Goal: Check status: Check status

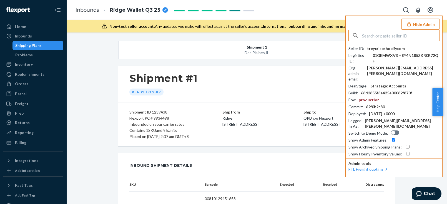
click at [387, 37] on input "text" at bounding box center [400, 35] width 77 height 11
type input "devxgamingcom"
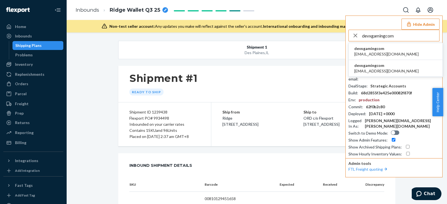
click at [386, 53] on li "devxgamingcom dev@xgaming.com" at bounding box center [396, 51] width 94 height 17
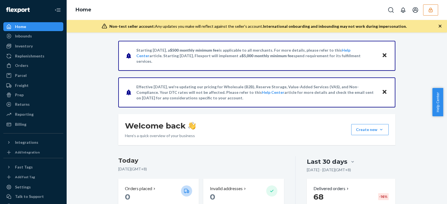
click at [68, 45] on div "Starting July 1, 2025, a $500 monthly minimum fee is applicable to all merchant…" at bounding box center [257, 119] width 381 height 172
click at [34, 64] on div "Orders" at bounding box center [33, 66] width 59 height 8
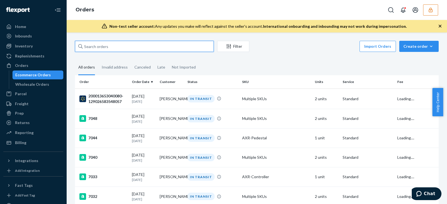
click at [121, 50] on input "text" at bounding box center [144, 46] width 139 height 11
paste input "137126986"
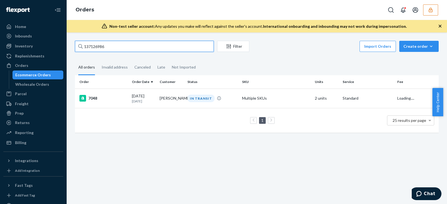
type input "137126986"
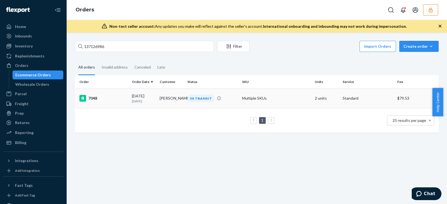
click at [143, 105] on td "09/21/2025 2 days ago" at bounding box center [144, 98] width 28 height 19
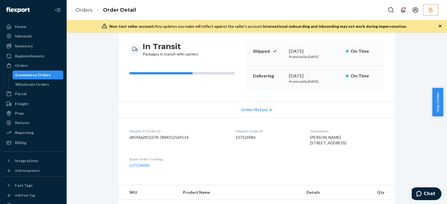
click at [243, 111] on span "Order History" at bounding box center [254, 110] width 26 height 6
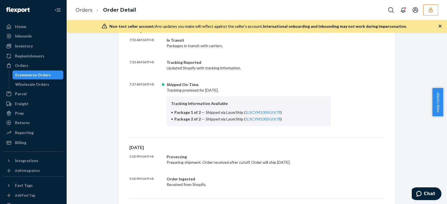
scroll to position [0, 0]
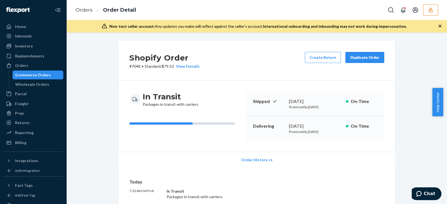
drag, startPoint x: 19, startPoint y: 66, endPoint x: 1, endPoint y: 64, distance: 18.0
click at [19, 66] on div "Orders" at bounding box center [21, 66] width 13 height 6
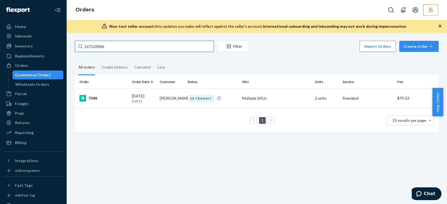
click at [134, 45] on input "137126986" at bounding box center [144, 46] width 139 height 11
paste input "680717"
type input "136807176"
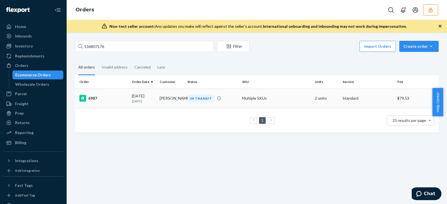
click at [159, 101] on td "Bryan Hohlt" at bounding box center [172, 98] width 28 height 19
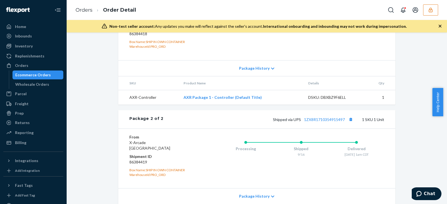
scroll to position [227, 0]
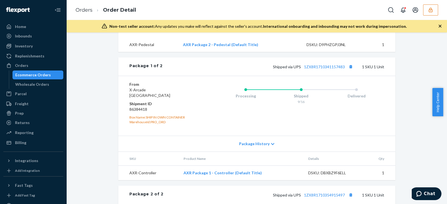
click at [91, 57] on div "Shopify Order # 6987 • Standard / $79.53 View Details Create Return Duplicate O…" at bounding box center [257, 64] width 372 height 501
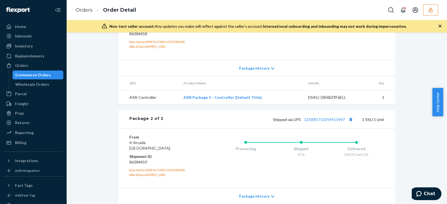
scroll to position [349, 0]
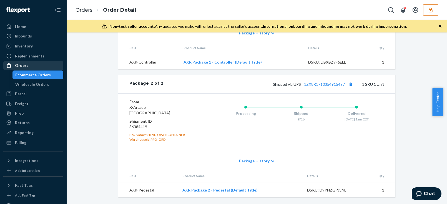
click at [30, 68] on div "Orders" at bounding box center [33, 66] width 59 height 8
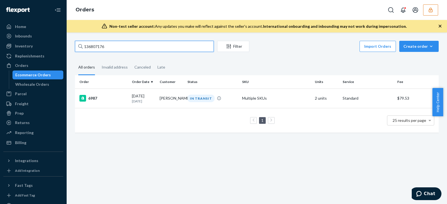
click at [109, 47] on input "136807176" at bounding box center [144, 46] width 139 height 11
paste input "712698"
type input "137126986"
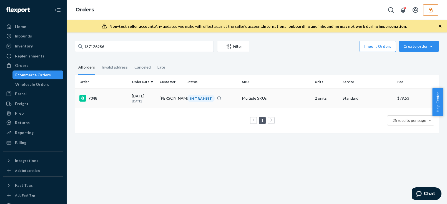
click at [111, 95] on div "7048" at bounding box center [103, 98] width 48 height 7
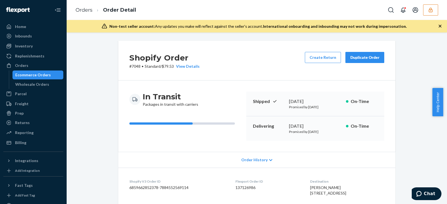
click at [247, 158] on span "Order History" at bounding box center [254, 160] width 26 height 6
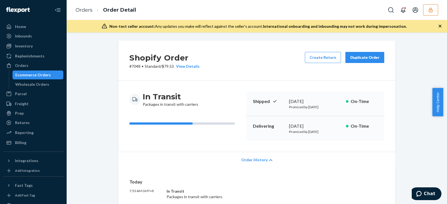
click at [243, 162] on span "Order History" at bounding box center [254, 160] width 26 height 6
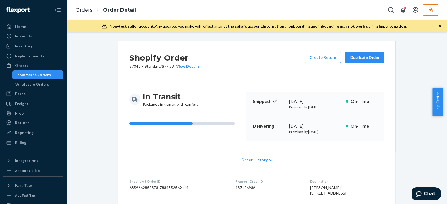
scroll to position [50, 0]
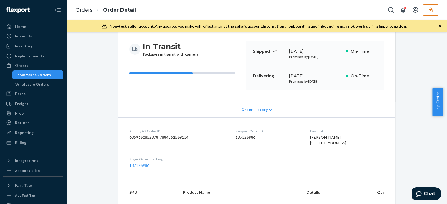
click at [238, 103] on div "Order History" at bounding box center [256, 110] width 277 height 16
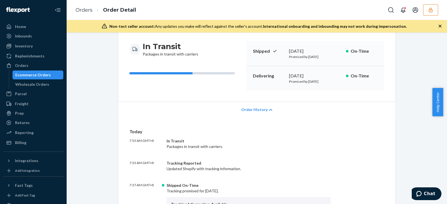
click at [244, 112] on span "Order History" at bounding box center [254, 110] width 26 height 6
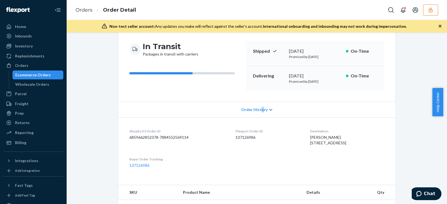
click at [259, 113] on div "Order History" at bounding box center [256, 110] width 277 height 16
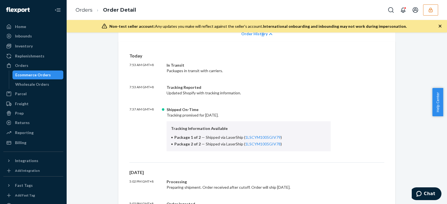
scroll to position [177, 0]
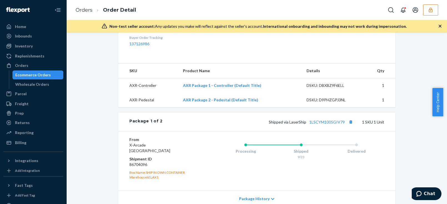
scroll to position [505, 0]
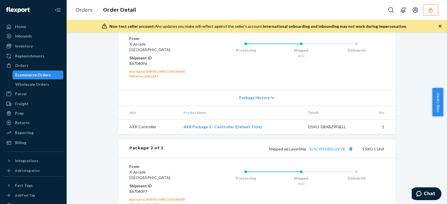
click at [135, 66] on dd "86704096" at bounding box center [162, 64] width 66 height 6
copy dd "86704096"
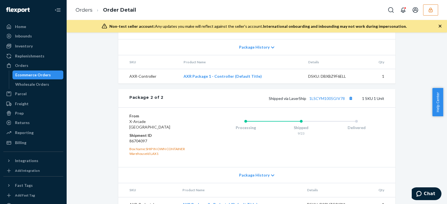
click at [141, 144] on dd "86704097" at bounding box center [162, 141] width 66 height 6
copy dd "86704097"
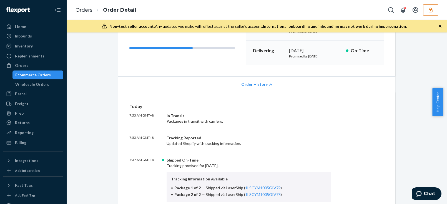
scroll to position [0, 0]
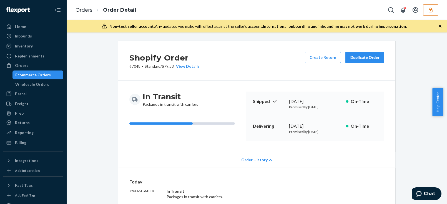
click at [80, 7] on li "Orders" at bounding box center [84, 10] width 17 height 7
click at [80, 10] on link "Orders" at bounding box center [84, 10] width 17 height 6
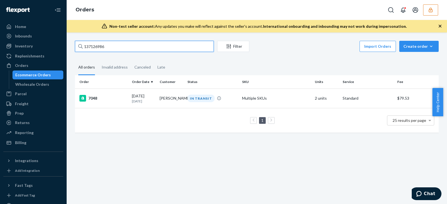
click at [130, 47] on input "137126986" at bounding box center [144, 46] width 139 height 11
paste input "6926525"
type input "136926525"
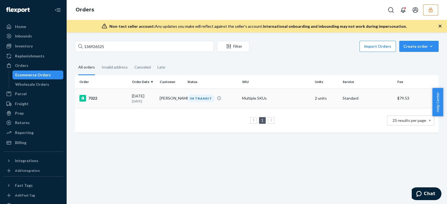
click at [126, 98] on div "7022" at bounding box center [103, 98] width 48 height 7
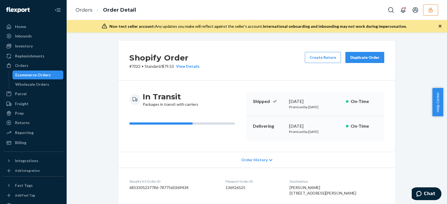
click at [123, 108] on div "In Transit Packages in transit with carriers Shipped September 18, 2025 Promise…" at bounding box center [256, 116] width 277 height 71
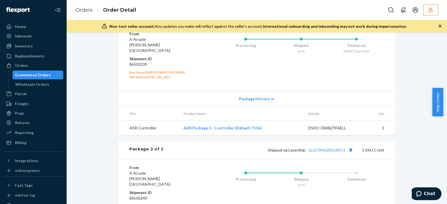
scroll to position [349, 0]
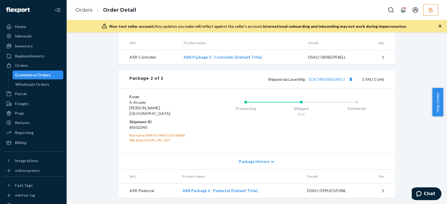
click at [134, 126] on dd "86502240" at bounding box center [162, 128] width 66 height 6
copy dd "86502240"
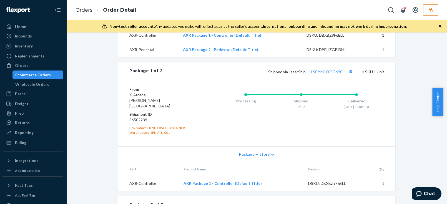
click at [76, 93] on div "Shopify Order # 7022 • Standard / $79.53 View Details Create Return Duplicate O…" at bounding box center [257, 75] width 372 height 513
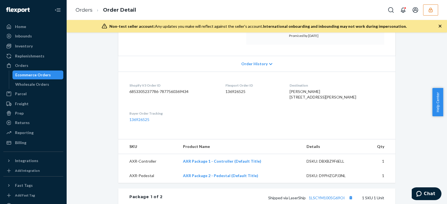
scroll to position [0, 0]
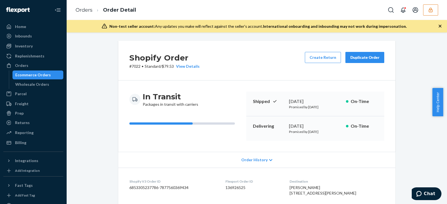
click at [434, 8] on button "button" at bounding box center [430, 9] width 15 height 11
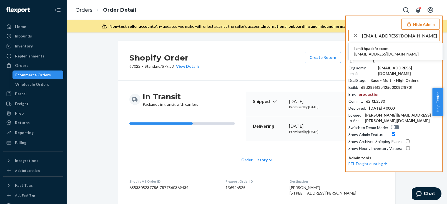
type input "ipolke@packfire.com"
click at [373, 48] on span "lsmithpackfirecom" at bounding box center [386, 49] width 64 height 6
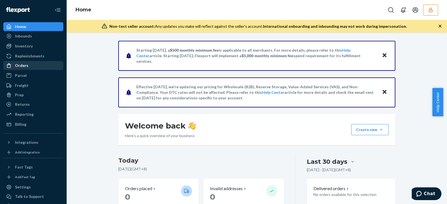
click at [25, 64] on div "Orders" at bounding box center [21, 66] width 13 height 6
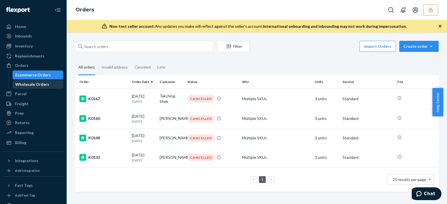
click at [33, 84] on div "Wholesale Orders" at bounding box center [32, 85] width 34 height 6
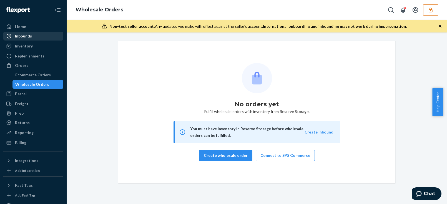
click at [32, 37] on div "Inbounds" at bounding box center [33, 36] width 59 height 8
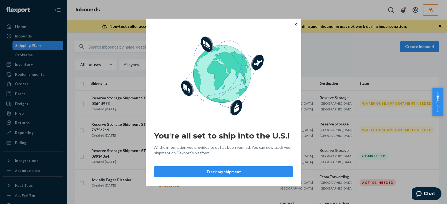
click at [296, 24] on icon "Close" at bounding box center [296, 24] width 2 height 2
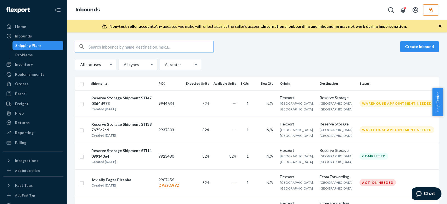
click at [164, 44] on input "text" at bounding box center [151, 46] width 125 height 11
paste input "9923480"
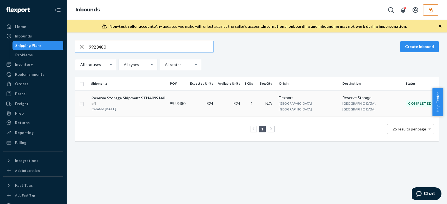
type input "9923480"
click at [153, 100] on div "Reserve Storage Shipment STI14099140e4" at bounding box center [128, 100] width 74 height 11
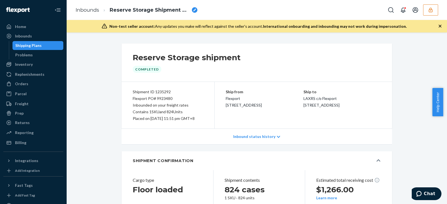
click at [253, 145] on div "Inbound status history" at bounding box center [257, 137] width 271 height 16
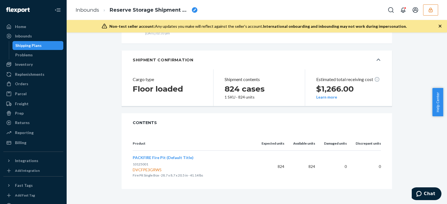
scroll to position [186, 0]
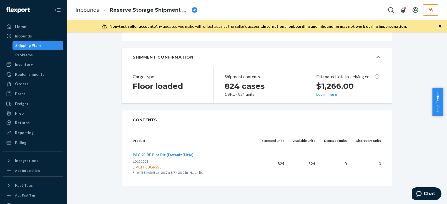
click at [100, 109] on div "Reserve Storage shipment Completed Shipment ID 1235292 Flexport PO# 9923480 Inb…" at bounding box center [257, 25] width 372 height 322
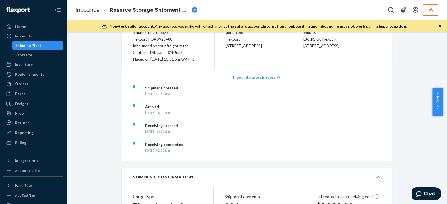
scroll to position [9, 0]
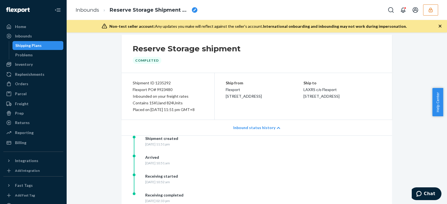
click at [267, 131] on p "Inbound status history" at bounding box center [254, 128] width 42 height 6
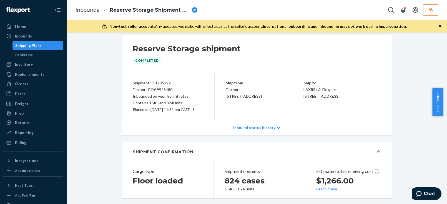
click at [100, 103] on div "Reserve Storage shipment Completed Shipment ID 1235292 Flexport PO# 9923480 Inb…" at bounding box center [257, 158] width 372 height 246
click at [252, 131] on p "Inbound status history" at bounding box center [254, 128] width 42 height 6
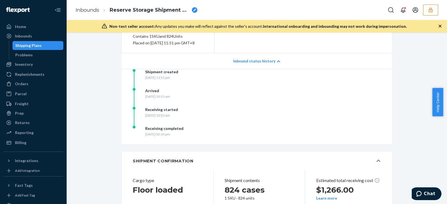
scroll to position [186, 0]
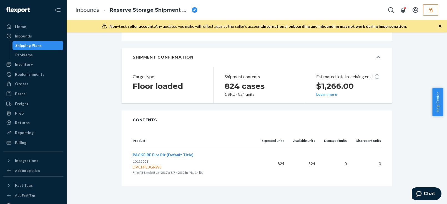
click at [159, 16] on ol "Inbounds Reserve Storage Shipment STI14099140e4" at bounding box center [136, 10] width 131 height 16
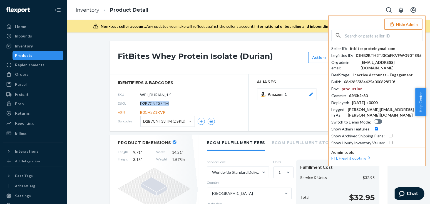
click at [377, 37] on input "text" at bounding box center [383, 35] width 77 height 11
paste input "sfnonboardingneiwaiflexportcom"
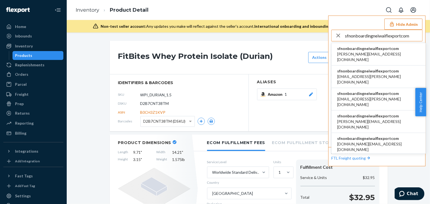
type input "sfnonboardingneiwaiflexportcom"
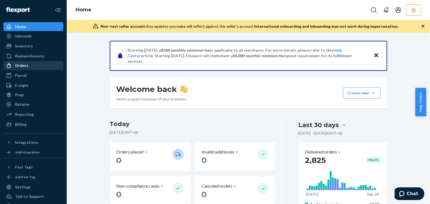
click at [25, 66] on div "Orders" at bounding box center [21, 66] width 13 height 6
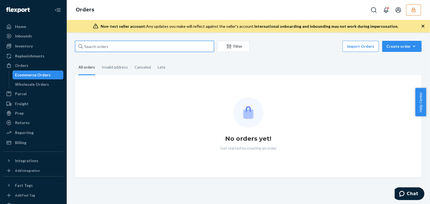
click at [107, 49] on input "text" at bounding box center [144, 46] width 139 height 11
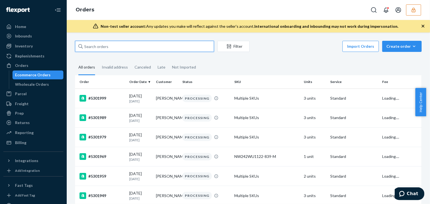
click at [109, 47] on input "text" at bounding box center [144, 46] width 139 height 11
paste input "5271679"
type input "5271679"
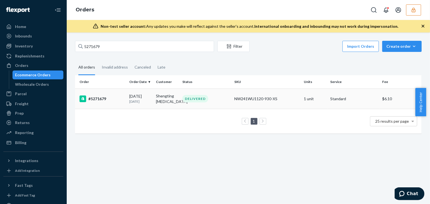
click at [122, 97] on div "#5271679" at bounding box center [101, 99] width 45 height 7
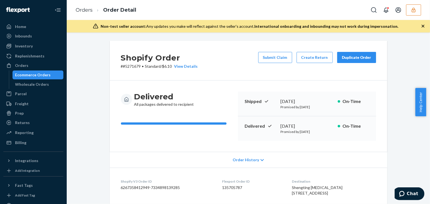
drag, startPoint x: 90, startPoint y: 128, endPoint x: 94, endPoint y: 132, distance: 5.5
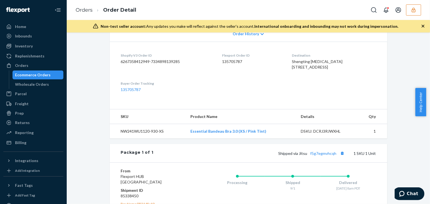
scroll to position [206, 0]
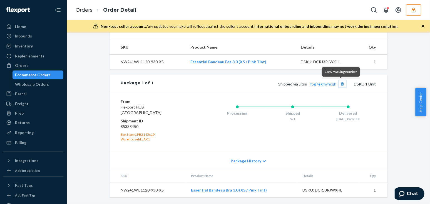
click at [341, 85] on button "Copy tracking number" at bounding box center [342, 83] width 7 height 7
click at [77, 106] on div "Shopify Order # #5271679 • Standard / $6.10 View Details Submit Claim Create Re…" at bounding box center [248, 24] width 355 height 359
click at [340, 83] on button "Copy tracking number" at bounding box center [342, 83] width 7 height 7
click at [70, 84] on div "Shopify Order # #5271679 • Standard / $6.10 View Details Submit Claim Create Re…" at bounding box center [248, 119] width 363 height 172
click at [405, 11] on div at bounding box center [394, 9] width 53 height 11
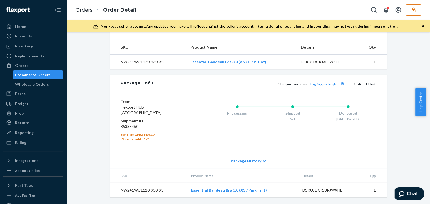
click at [411, 11] on icon "button" at bounding box center [413, 10] width 4 height 5
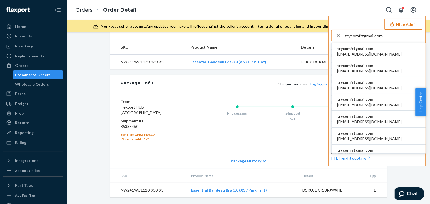
type input "trycomfrtgmailcom"
click at [367, 49] on span "trycomfrtgmailcom" at bounding box center [369, 49] width 64 height 6
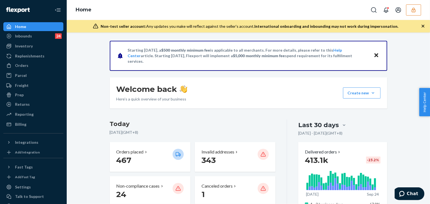
click at [49, 66] on div "Orders" at bounding box center [33, 66] width 59 height 8
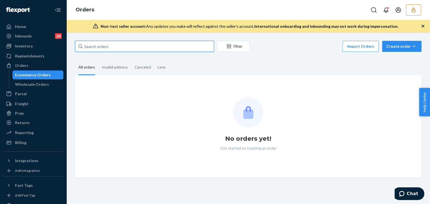
click at [115, 46] on input "text" at bounding box center [144, 46] width 139 height 11
paste input "137157965"
type input "137157965"
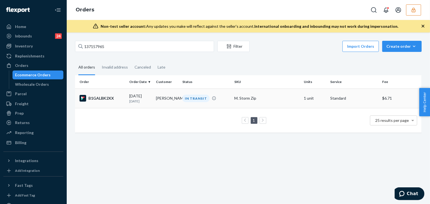
click at [150, 101] on p "1 day ago" at bounding box center [140, 101] width 22 height 5
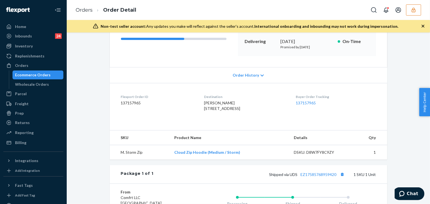
scroll to position [9, 0]
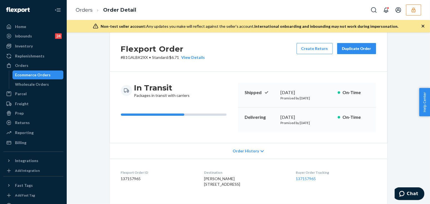
click at [93, 104] on div "Flexport Order # B1GALBK2XX • Standard / $6.71 View Details Create Return Dupli…" at bounding box center [248, 201] width 355 height 339
click at [98, 109] on div "Flexport Order # B1GALBK2XX • Standard / $6.71 View Details Create Return Dupli…" at bounding box center [248, 201] width 355 height 339
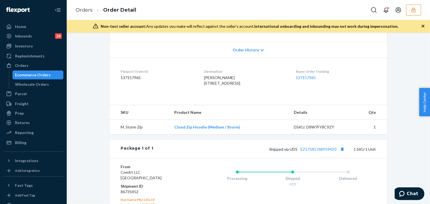
scroll to position [186, 0]
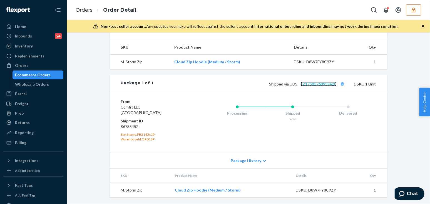
click at [319, 84] on link "EZ17585768959420" at bounding box center [319, 84] width 36 height 5
click at [87, 94] on div "Flexport Order # B1GALBK2XX • Standard / $6.71 View Details Create Return Dupli…" at bounding box center [248, 35] width 355 height 339
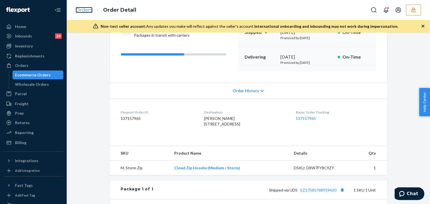
click at [84, 9] on link "Orders" at bounding box center [84, 10] width 17 height 6
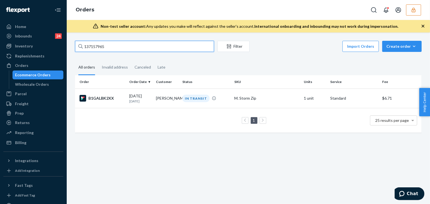
click at [114, 50] on input "137157965" at bounding box center [144, 46] width 139 height 11
click at [114, 49] on input "137157965" at bounding box center [144, 46] width 139 height 11
paste input "6213803"
type input "136213803"
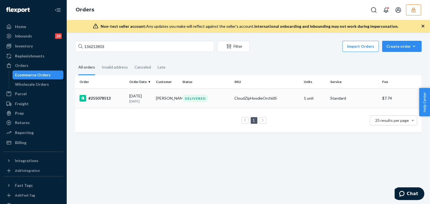
click at [144, 95] on div "09/06/2025 18 days ago" at bounding box center [140, 98] width 22 height 10
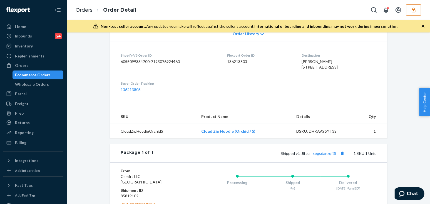
scroll to position [202, 0]
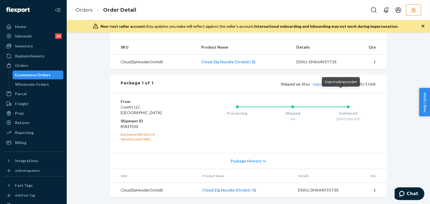
click at [343, 88] on button "Copy tracking number" at bounding box center [342, 83] width 7 height 7
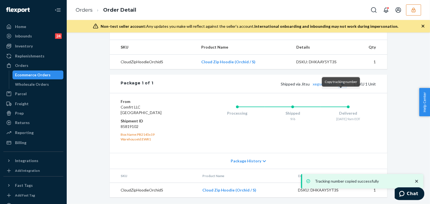
click at [343, 88] on button "Copy tracking number" at bounding box center [342, 83] width 7 height 7
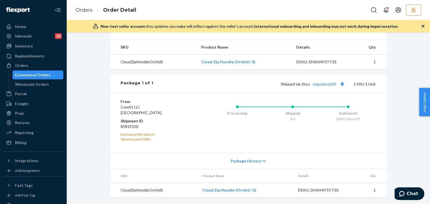
click at [416, 11] on icon "button" at bounding box center [414, 10] width 6 height 6
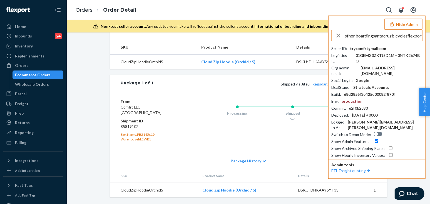
scroll to position [0, 9]
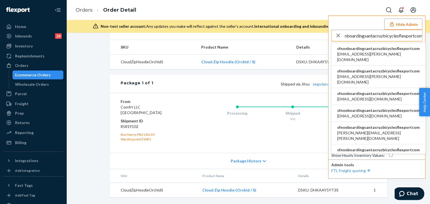
type input "sfnonboardingsantacruzbicyclesflexportcom"
click at [358, 50] on span "sfnonboardingsantacruzbicyclesflexportcom" at bounding box center [378, 49] width 83 height 6
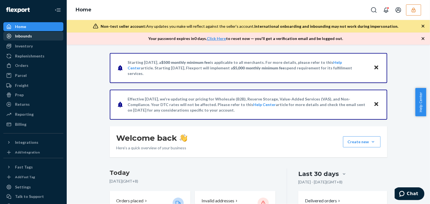
click at [35, 39] on div "Inbounds" at bounding box center [33, 36] width 59 height 8
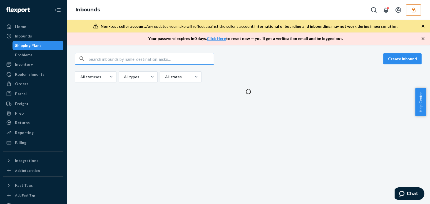
click at [108, 56] on input "text" at bounding box center [151, 58] width 125 height 11
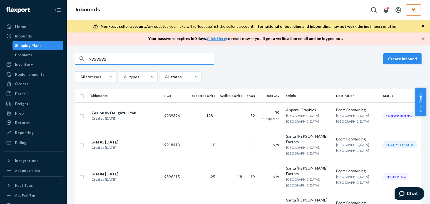
type input "9939396"
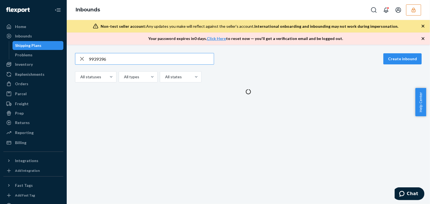
type input "9939396"
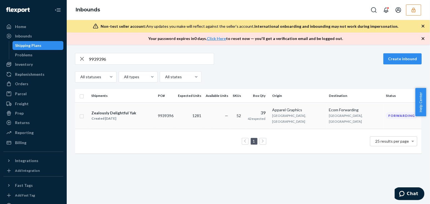
click at [176, 114] on td "9939396" at bounding box center [166, 116] width 20 height 26
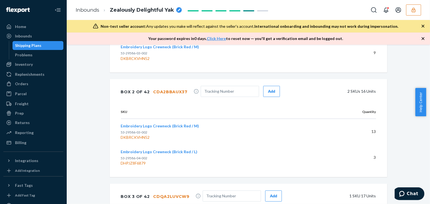
scroll to position [2605, 0]
